Goal: Task Accomplishment & Management: Complete application form

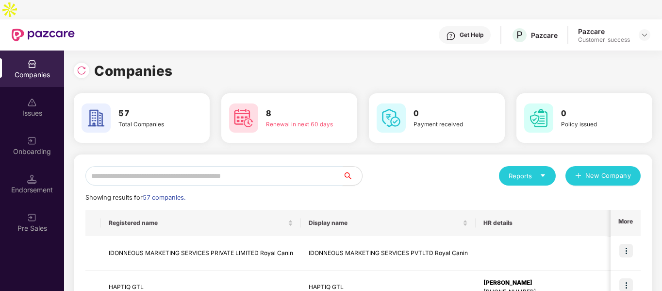
click at [317, 166] on input "text" at bounding box center [213, 175] width 257 height 19
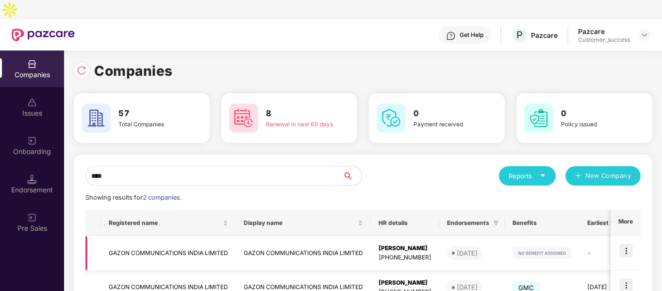
scroll to position [49, 0]
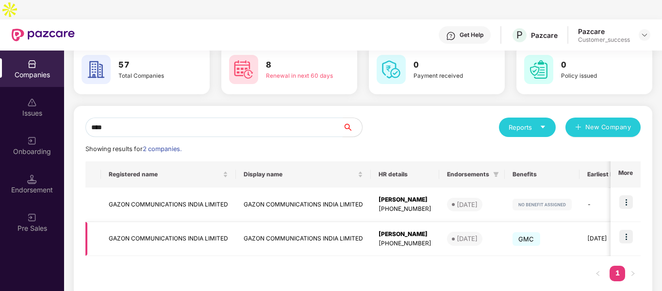
type input "****"
click at [630, 230] on img at bounding box center [626, 237] width 14 height 14
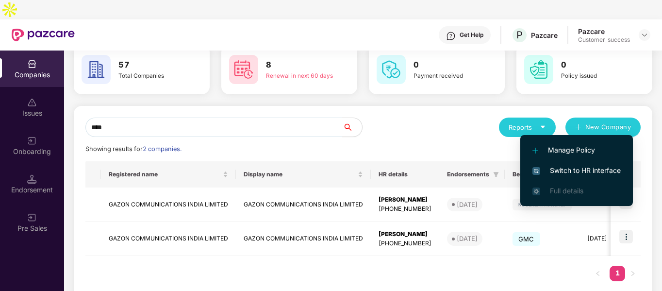
click at [561, 168] on span "Switch to HR interface" at bounding box center [576, 170] width 88 height 11
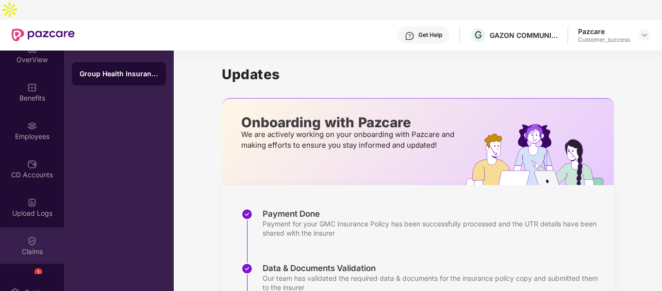
scroll to position [122, 0]
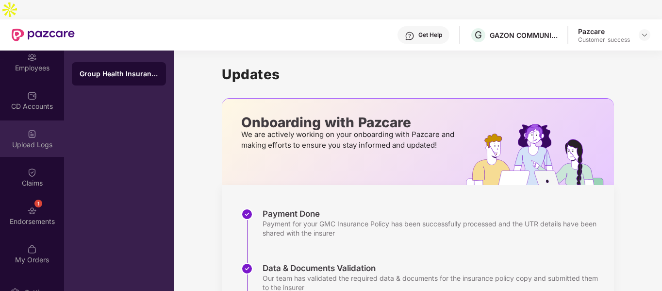
click at [23, 120] on div "Upload Logs" at bounding box center [32, 138] width 64 height 36
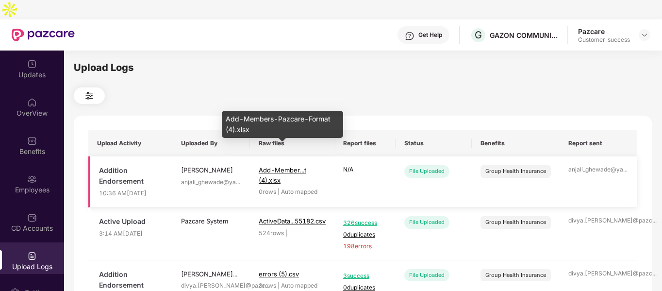
click at [266, 166] on span "Add-Member...t (4).xlsx" at bounding box center [283, 174] width 48 height 17
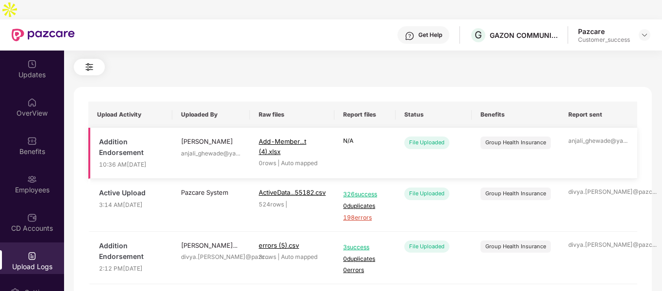
scroll to position [30, 0]
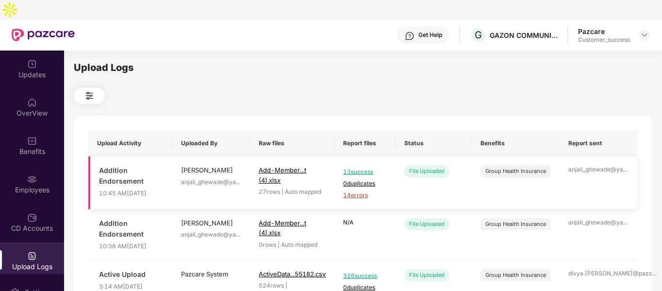
click at [353, 191] on span "14 errors" at bounding box center [365, 195] width 44 height 9
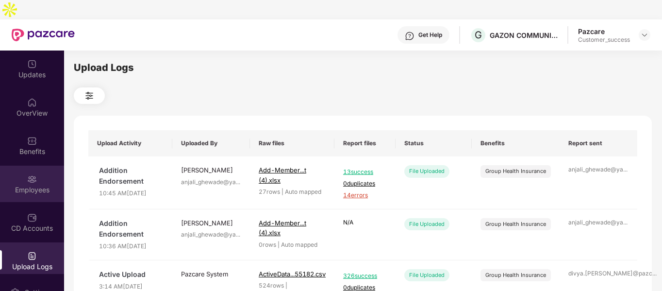
click at [29, 174] on img at bounding box center [32, 179] width 10 height 10
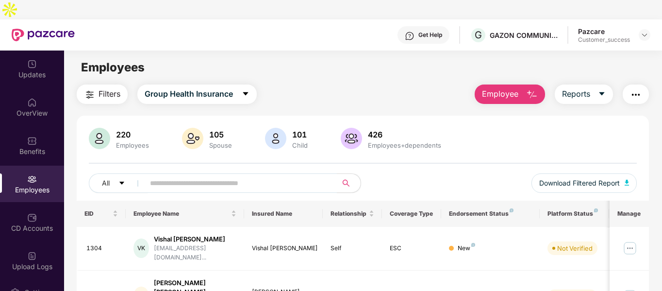
click at [530, 89] on img "button" at bounding box center [532, 95] width 12 height 12
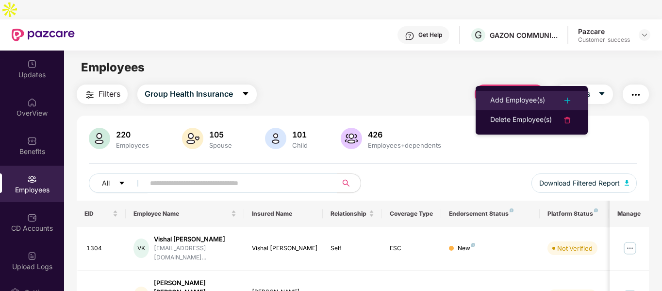
click at [517, 104] on div "Add Employee(s)" at bounding box center [517, 101] width 55 height 12
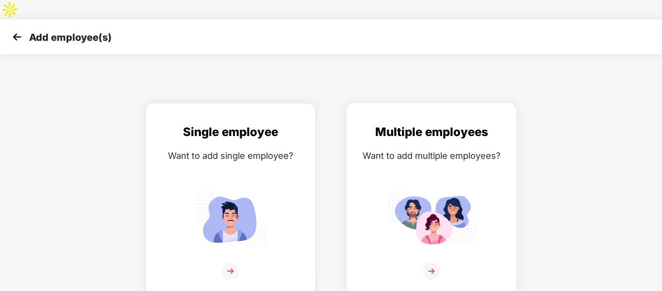
click at [449, 189] on img at bounding box center [431, 219] width 87 height 61
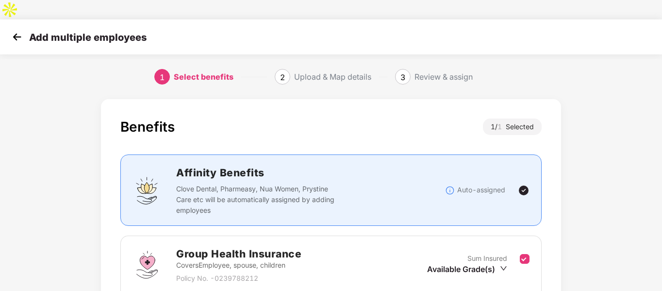
scroll to position [100, 0]
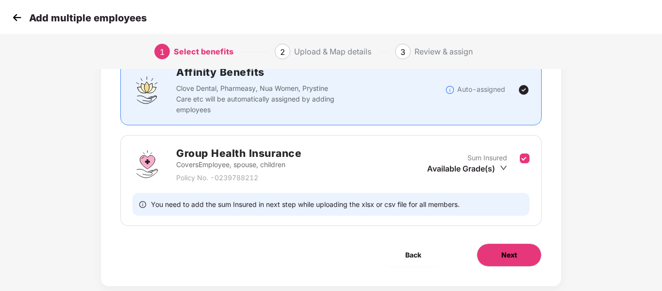
click at [505, 249] on span "Next" at bounding box center [509, 254] width 16 height 11
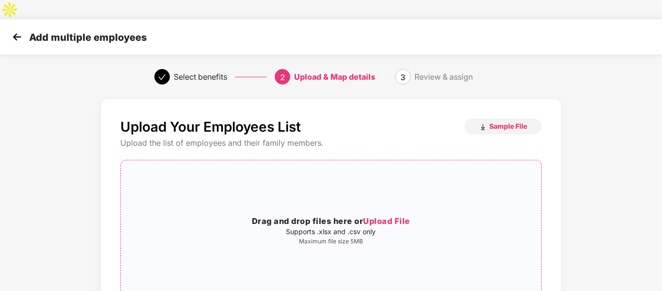
click at [337, 215] on h3 "Drag and drop files here or Upload File" at bounding box center [331, 221] width 420 height 13
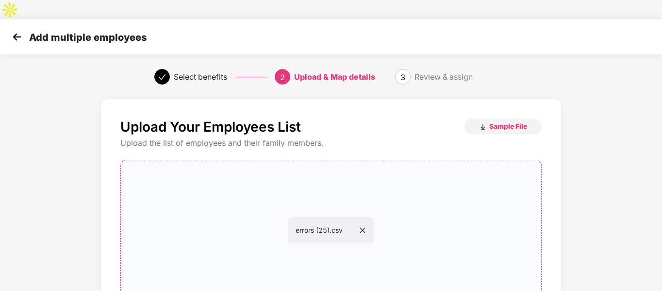
scroll to position [99, 0]
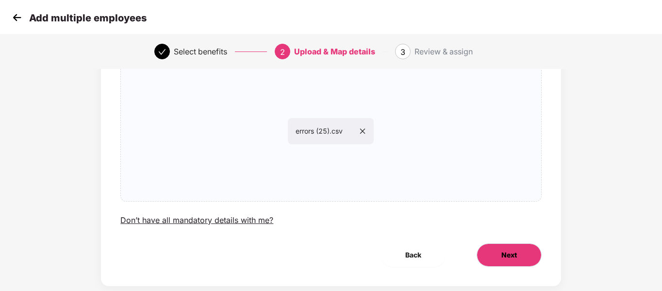
click at [493, 243] on button "Next" at bounding box center [509, 254] width 65 height 23
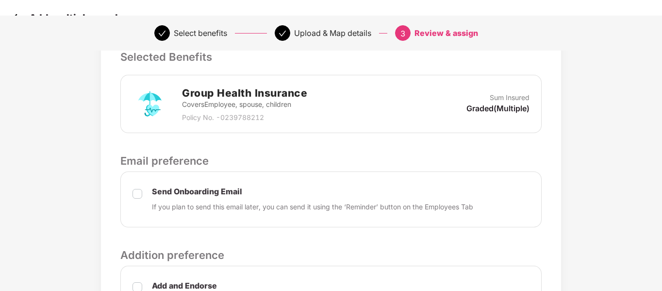
scroll to position [355, 0]
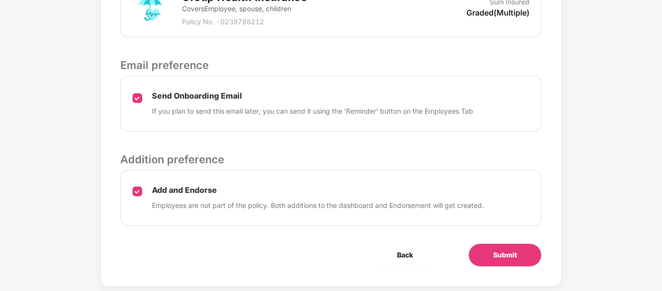
click at [479, 221] on div "Review & Assign Benefits Data Mapped Successfully Employee-data.csv Affinity Be…" at bounding box center [331, 15] width 460 height 542
click at [484, 243] on button "Submit" at bounding box center [504, 254] width 73 height 23
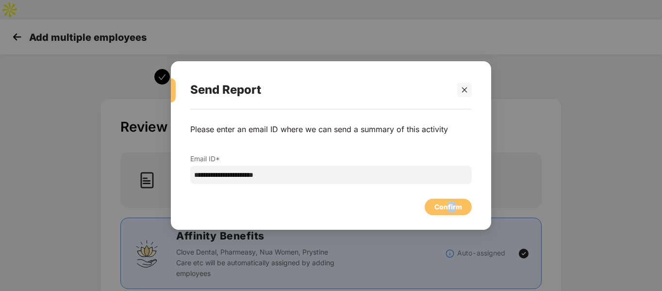
drag, startPoint x: 447, startPoint y: 215, endPoint x: 456, endPoint y: 206, distance: 13.4
click at [456, 206] on div "**********" at bounding box center [331, 164] width 320 height 111
click at [456, 206] on div "Confirm" at bounding box center [448, 206] width 28 height 11
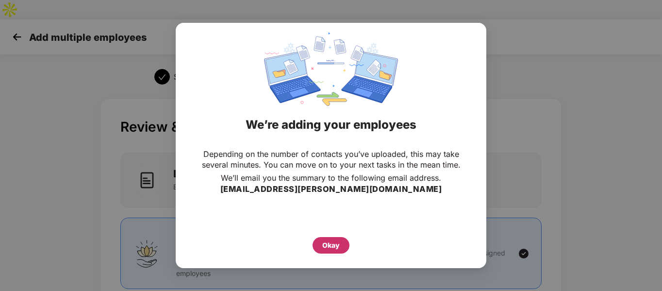
click at [332, 245] on div "Okay" at bounding box center [330, 245] width 17 height 11
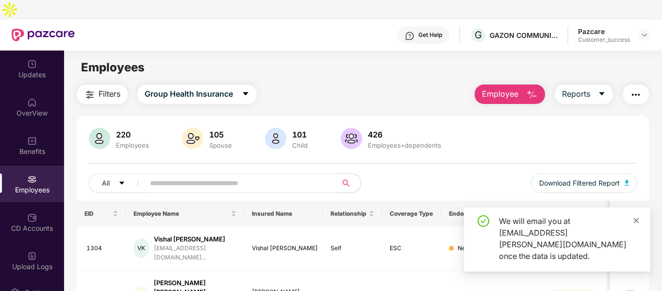
click at [635, 224] on icon "close" at bounding box center [636, 220] width 7 height 7
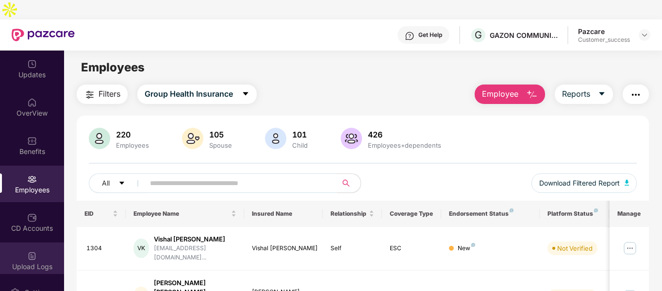
click at [21, 242] on div "Upload Logs" at bounding box center [32, 260] width 64 height 36
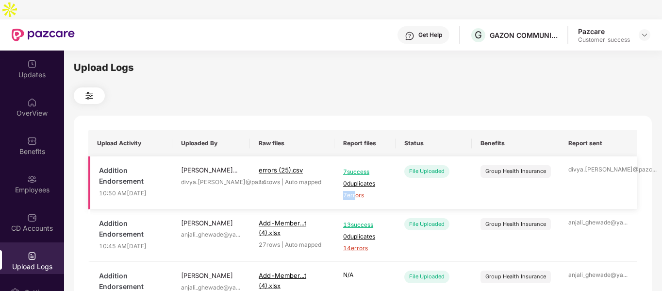
drag, startPoint x: 0, startPoint y: 0, endPoint x: 358, endPoint y: 177, distance: 398.9
click at [358, 177] on td "7 success 0 duplicates 7 errors" at bounding box center [364, 182] width 61 height 53
click at [358, 191] on span "7 errors" at bounding box center [365, 195] width 44 height 9
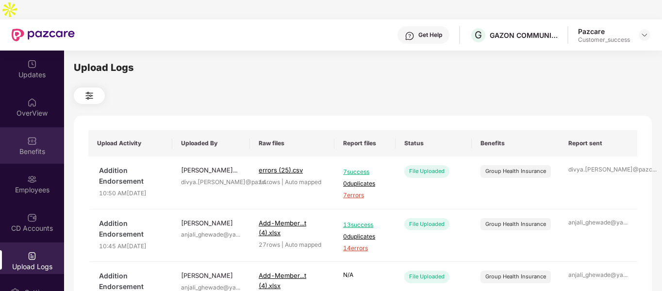
click at [30, 136] on img at bounding box center [32, 141] width 10 height 10
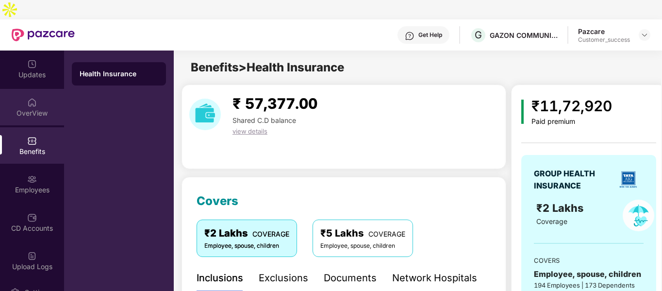
click at [43, 108] on div "OverView" at bounding box center [32, 113] width 64 height 10
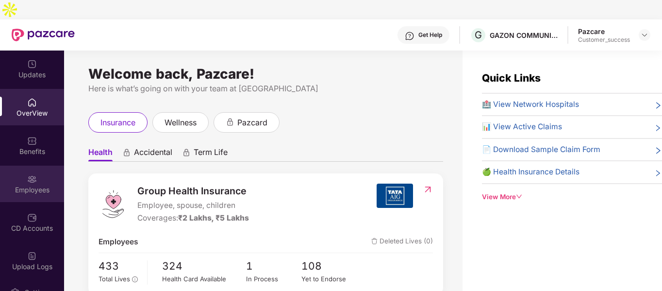
click at [34, 174] on img at bounding box center [32, 179] width 10 height 10
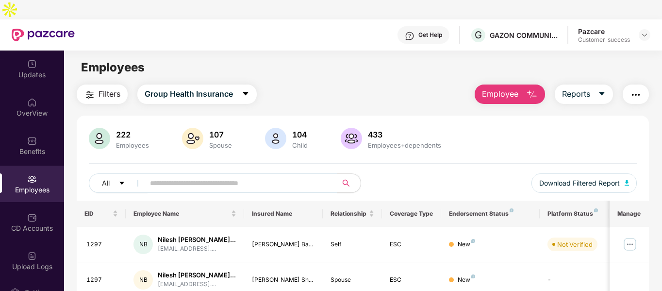
click at [528, 89] on img "button" at bounding box center [532, 95] width 12 height 12
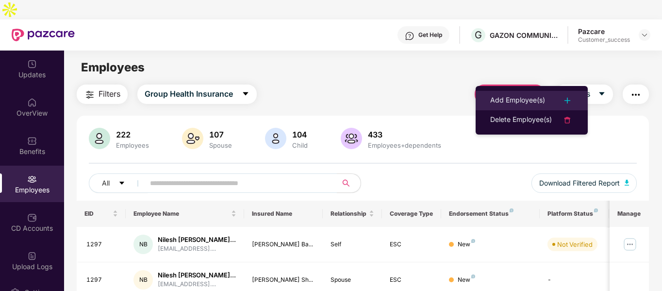
click at [522, 94] on li "Add Employee(s)" at bounding box center [532, 100] width 112 height 19
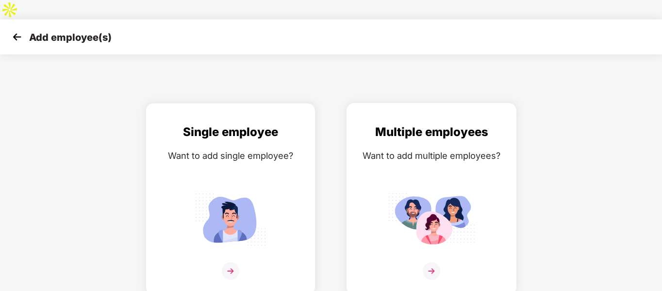
click at [382, 160] on div "Multiple employees Want to add multiple employees?" at bounding box center [431, 207] width 149 height 169
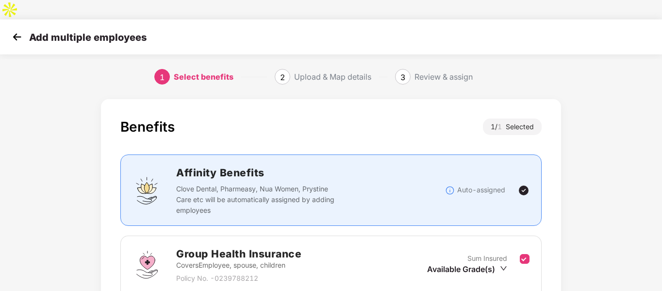
scroll to position [100, 0]
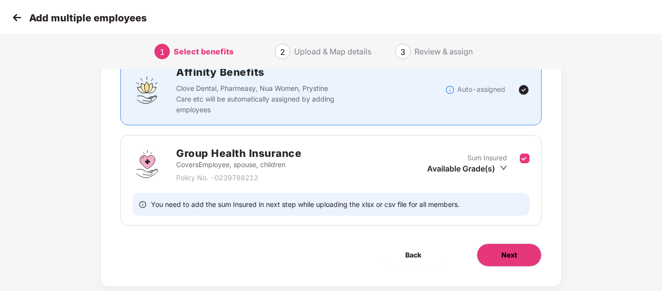
click at [499, 243] on button "Next" at bounding box center [509, 254] width 65 height 23
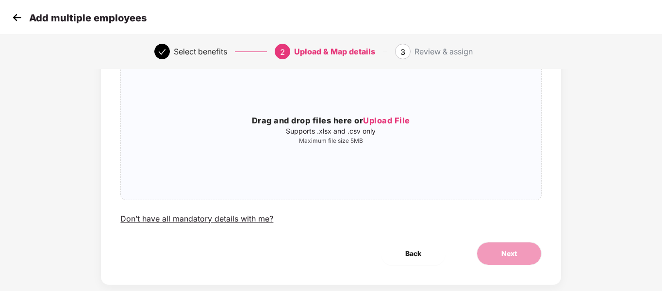
scroll to position [0, 0]
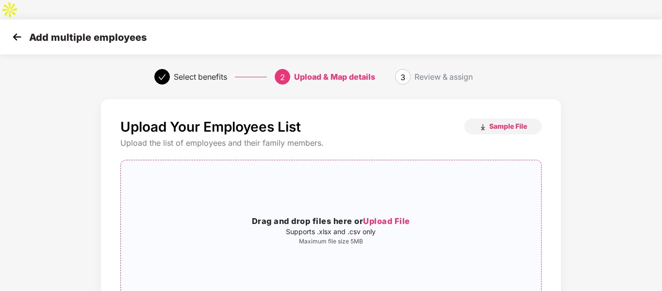
click at [306, 215] on h3 "Drag and drop files here or Upload File" at bounding box center [331, 221] width 420 height 13
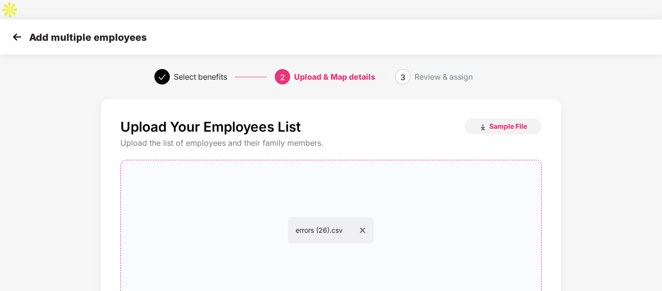
scroll to position [99, 0]
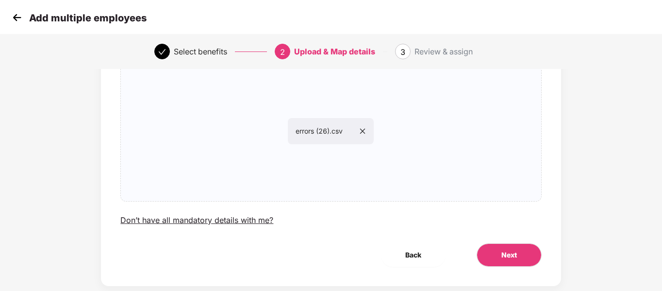
click at [475, 243] on div "Next" at bounding box center [509, 254] width 96 height 23
click at [488, 243] on button "Next" at bounding box center [509, 254] width 65 height 23
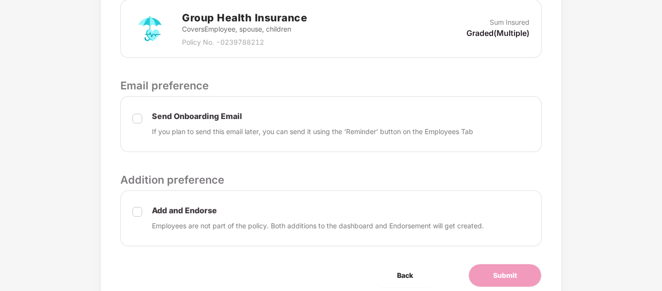
scroll to position [355, 0]
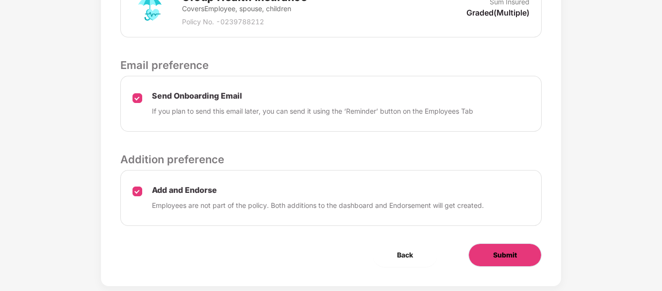
click at [484, 243] on button "Submit" at bounding box center [504, 254] width 73 height 23
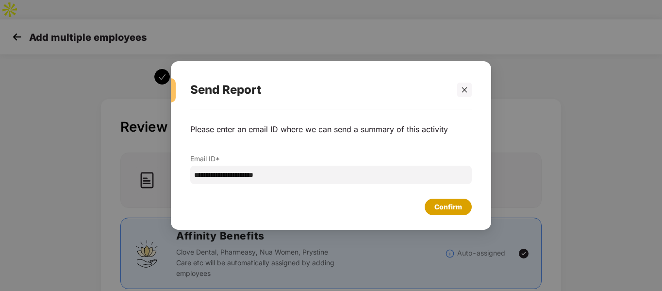
click at [452, 206] on div "Confirm" at bounding box center [448, 206] width 28 height 11
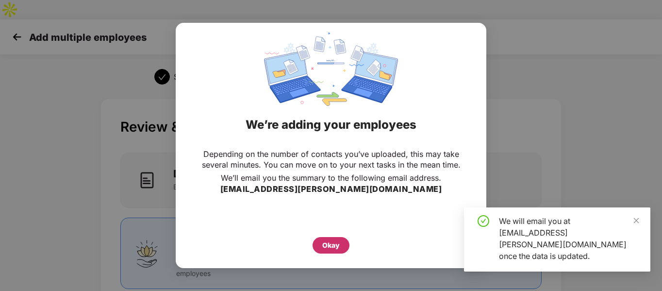
click at [331, 246] on div "Okay" at bounding box center [330, 245] width 17 height 11
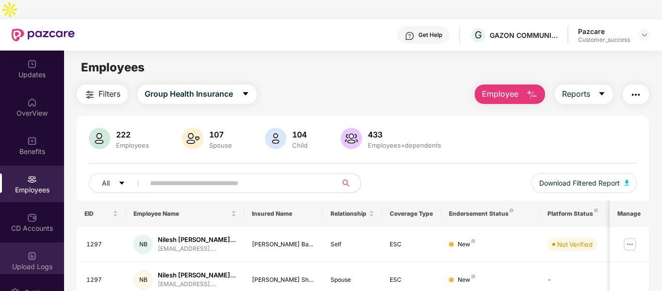
click at [17, 253] on div "Upload Logs" at bounding box center [32, 260] width 64 height 36
